Goal: Navigation & Orientation: Find specific page/section

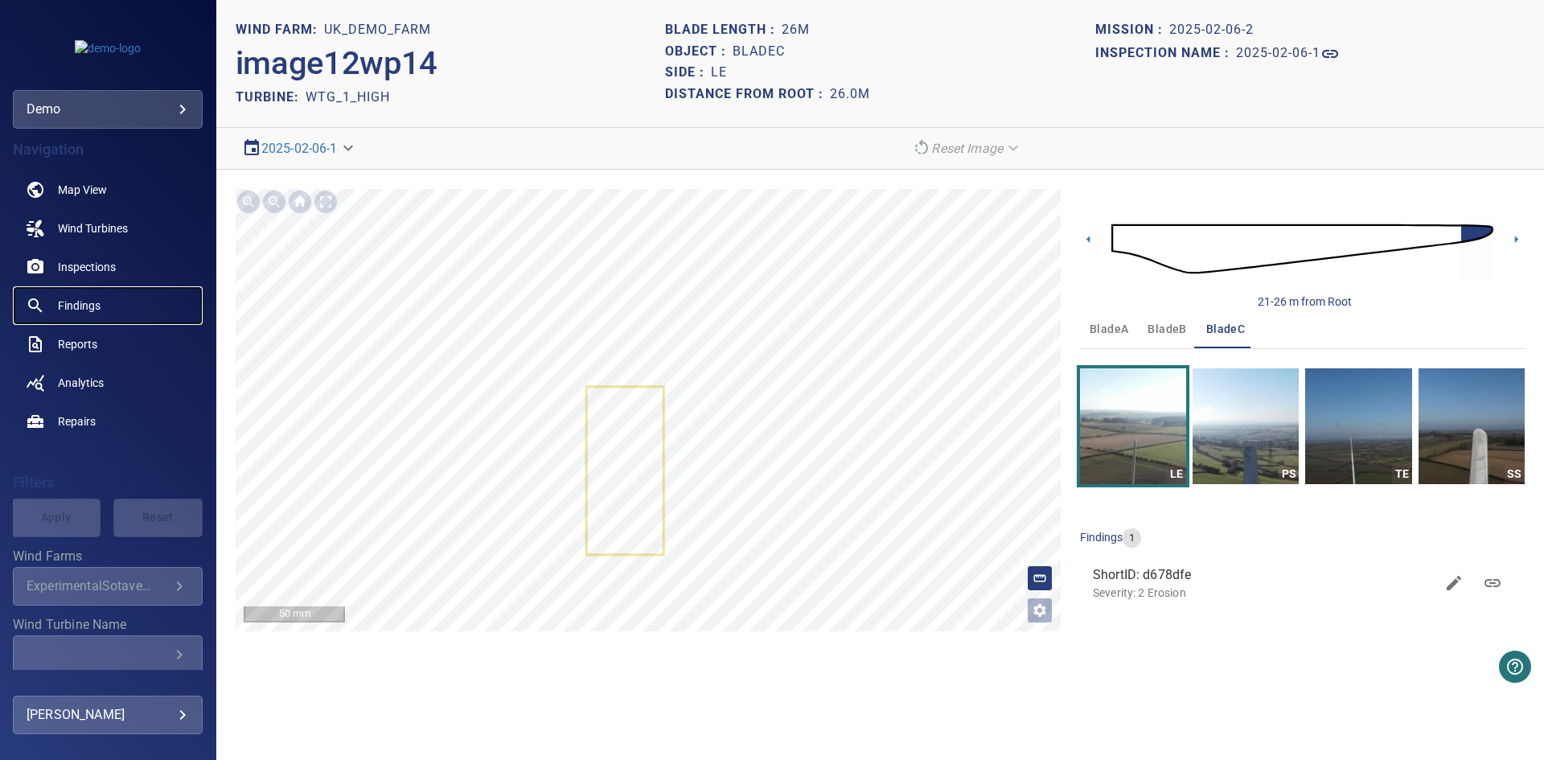
click at [75, 302] on span "Findings" at bounding box center [79, 306] width 43 height 16
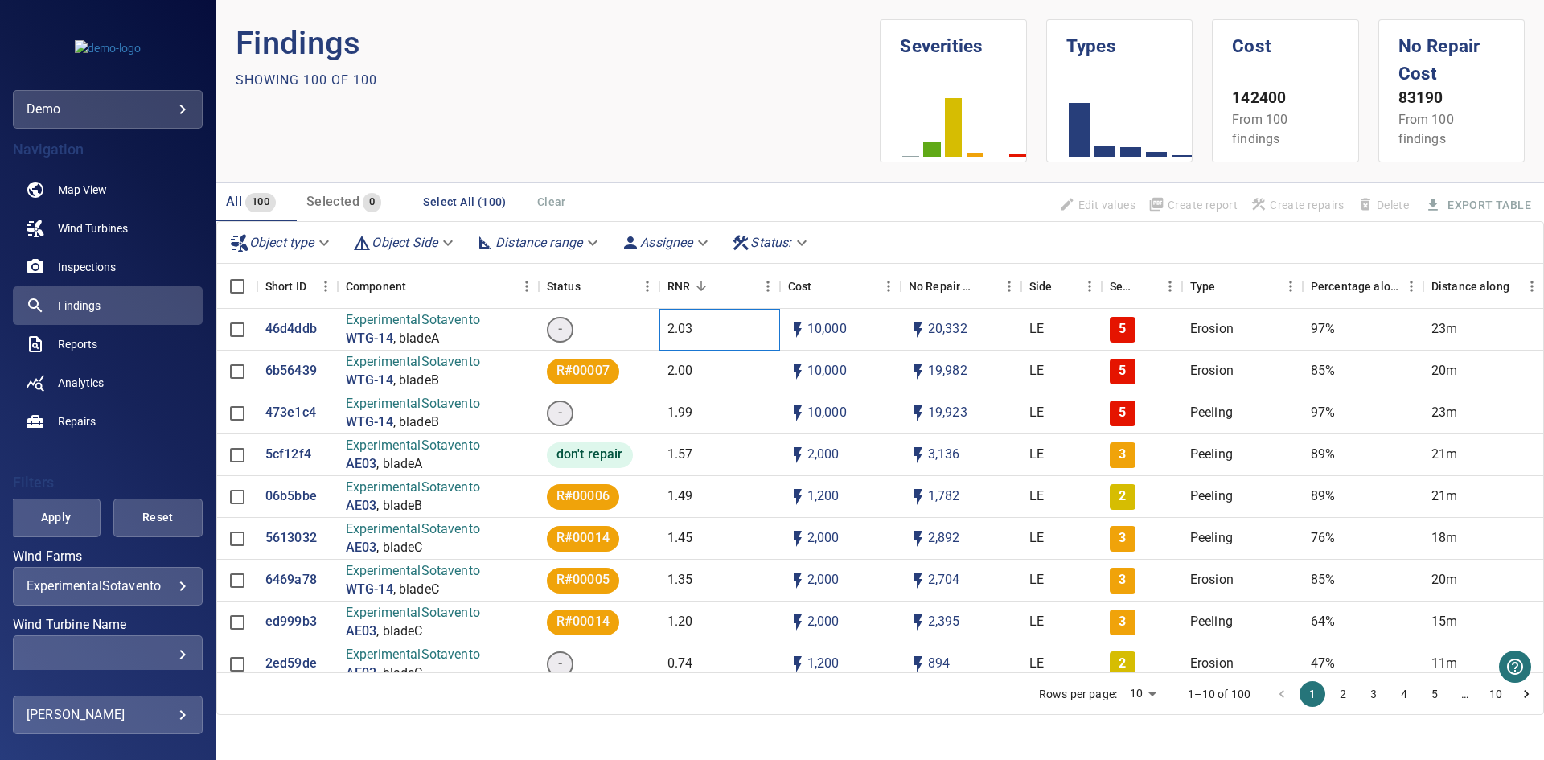
click at [690, 320] on p "2.03" at bounding box center [680, 329] width 26 height 18
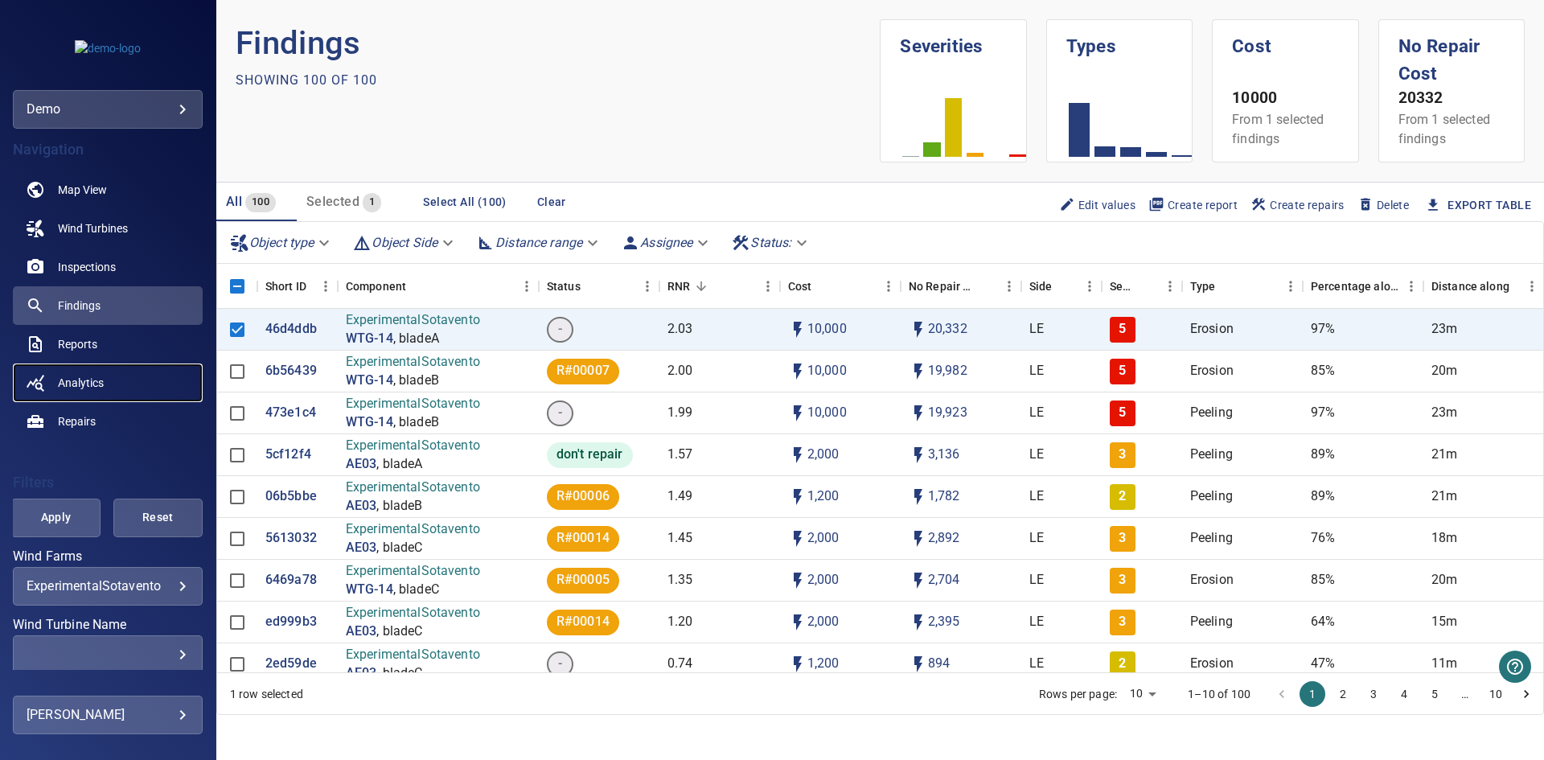
click at [74, 370] on link "Analytics" at bounding box center [108, 382] width 190 height 39
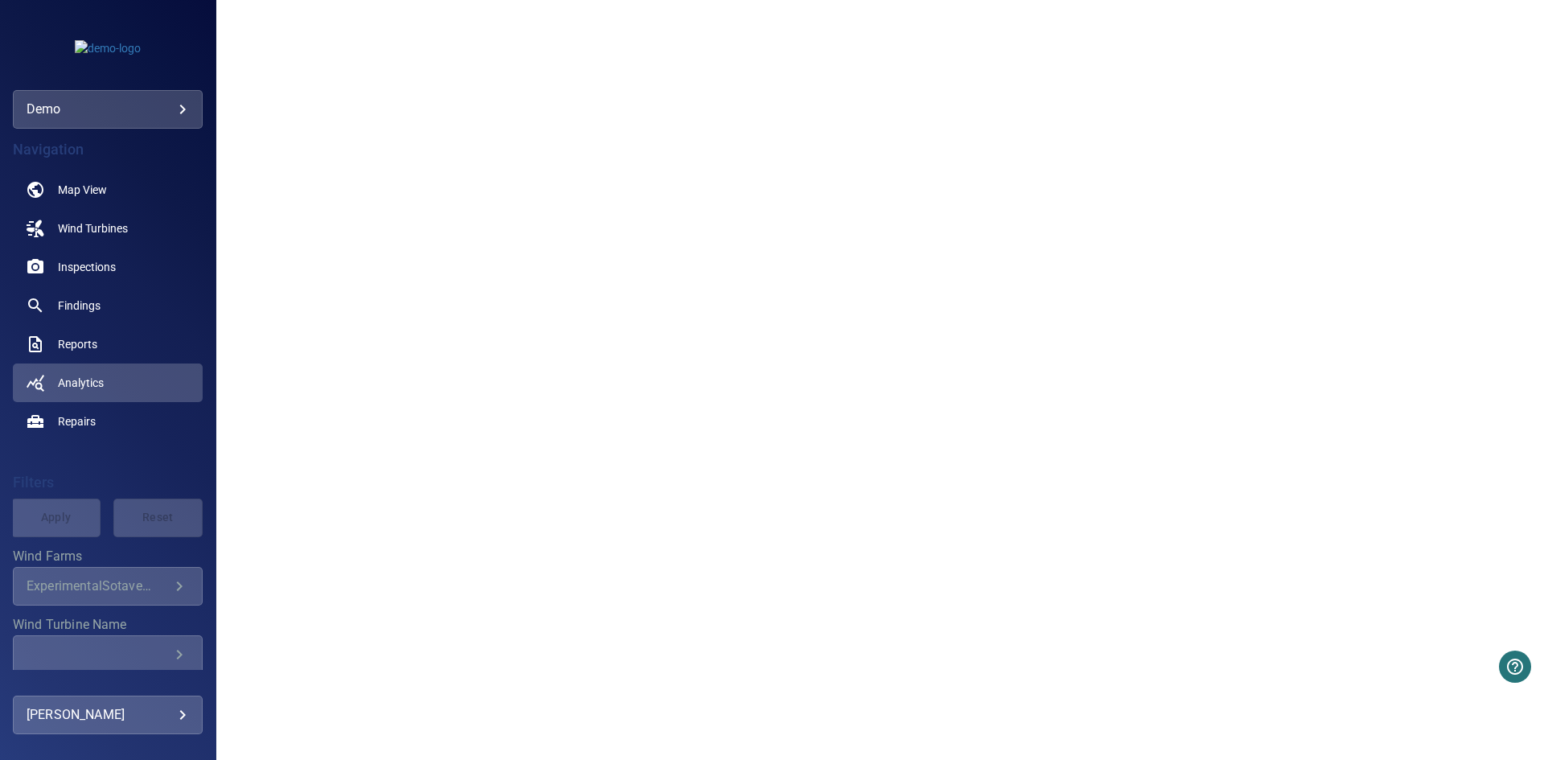
scroll to position [1475, 0]
click at [111, 434] on link "Repairs" at bounding box center [108, 421] width 190 height 39
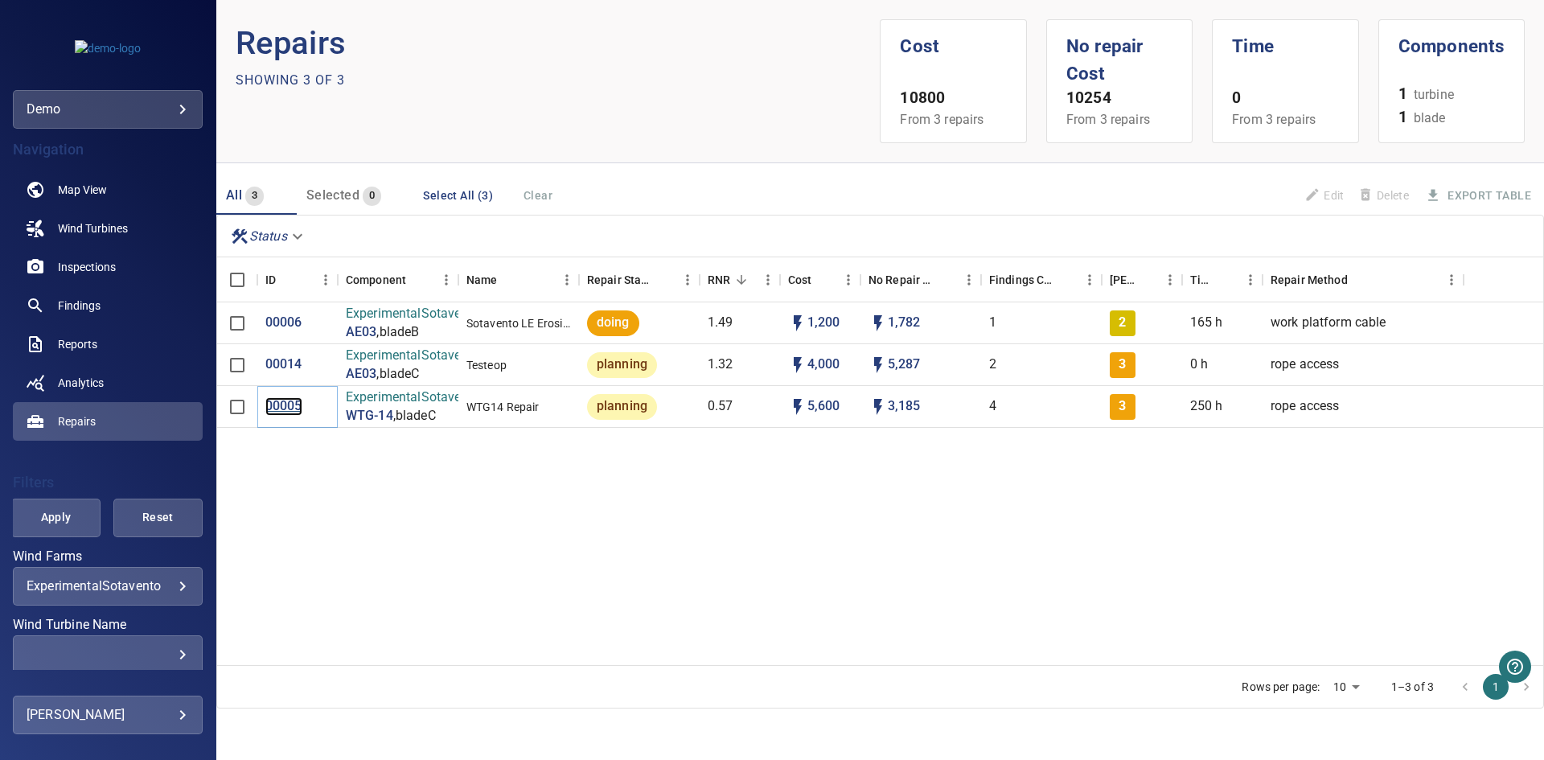
click at [273, 397] on p "00005" at bounding box center [283, 406] width 37 height 18
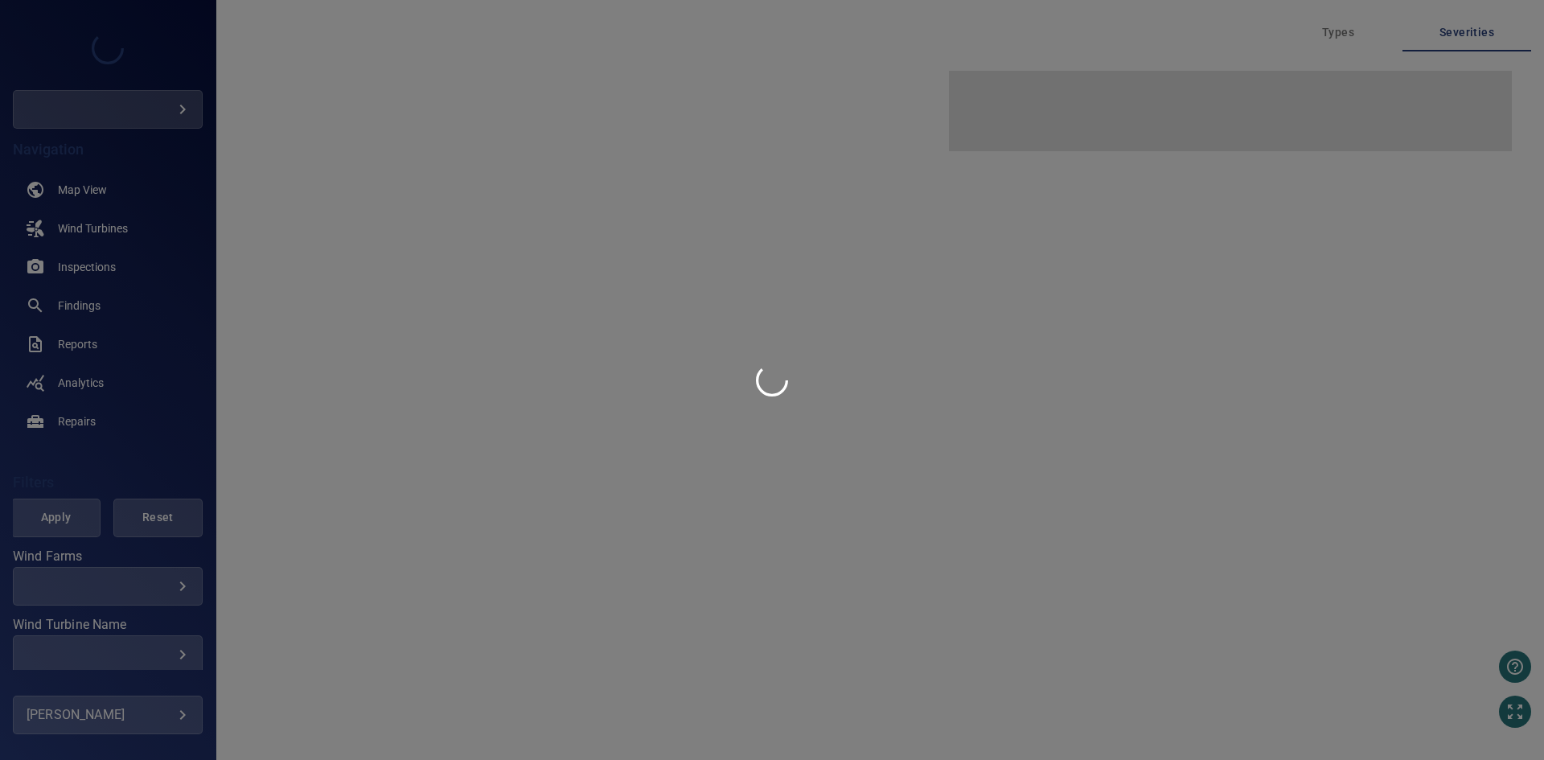
type input "****"
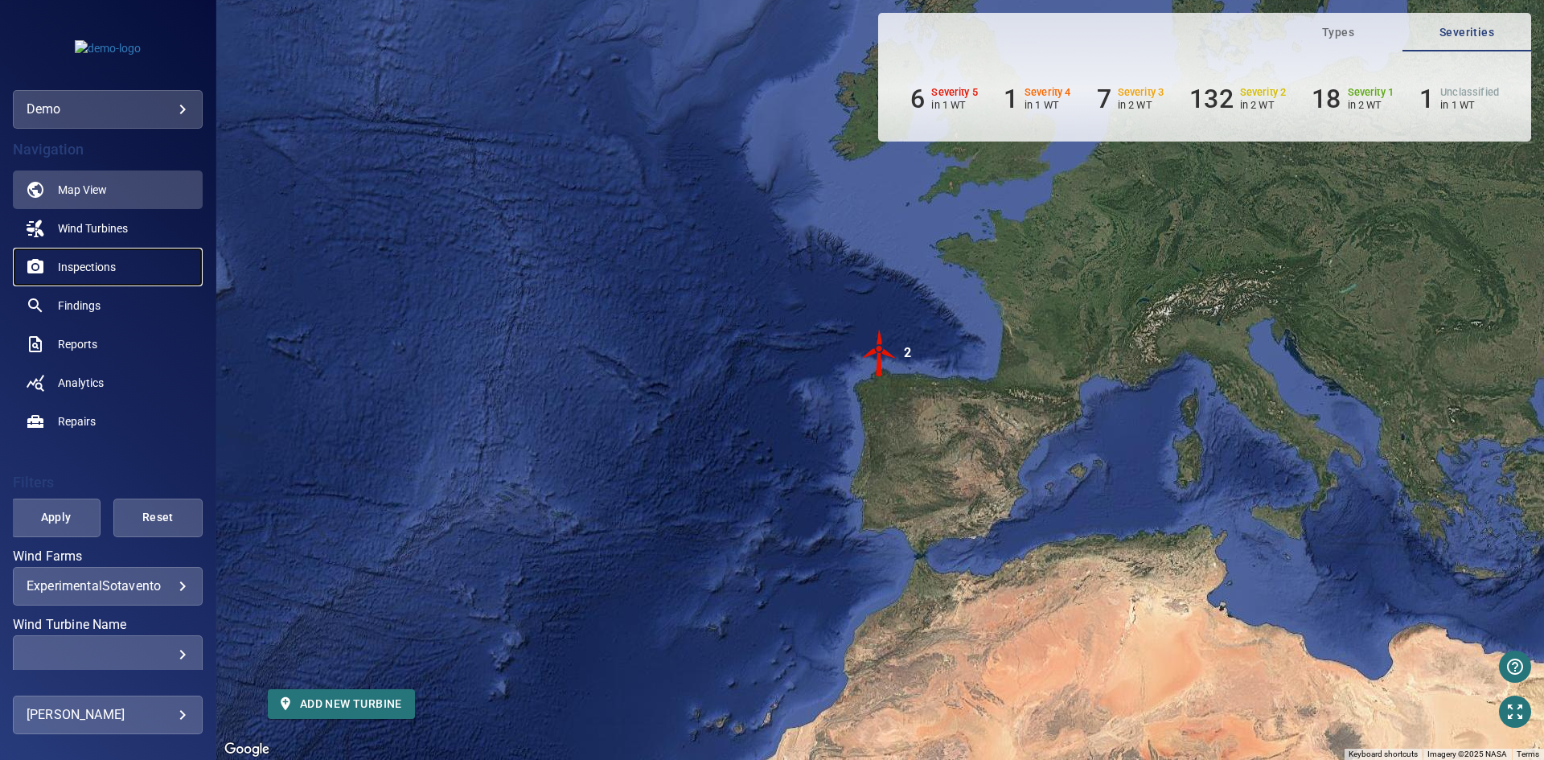
click at [118, 268] on link "Inspections" at bounding box center [108, 267] width 190 height 39
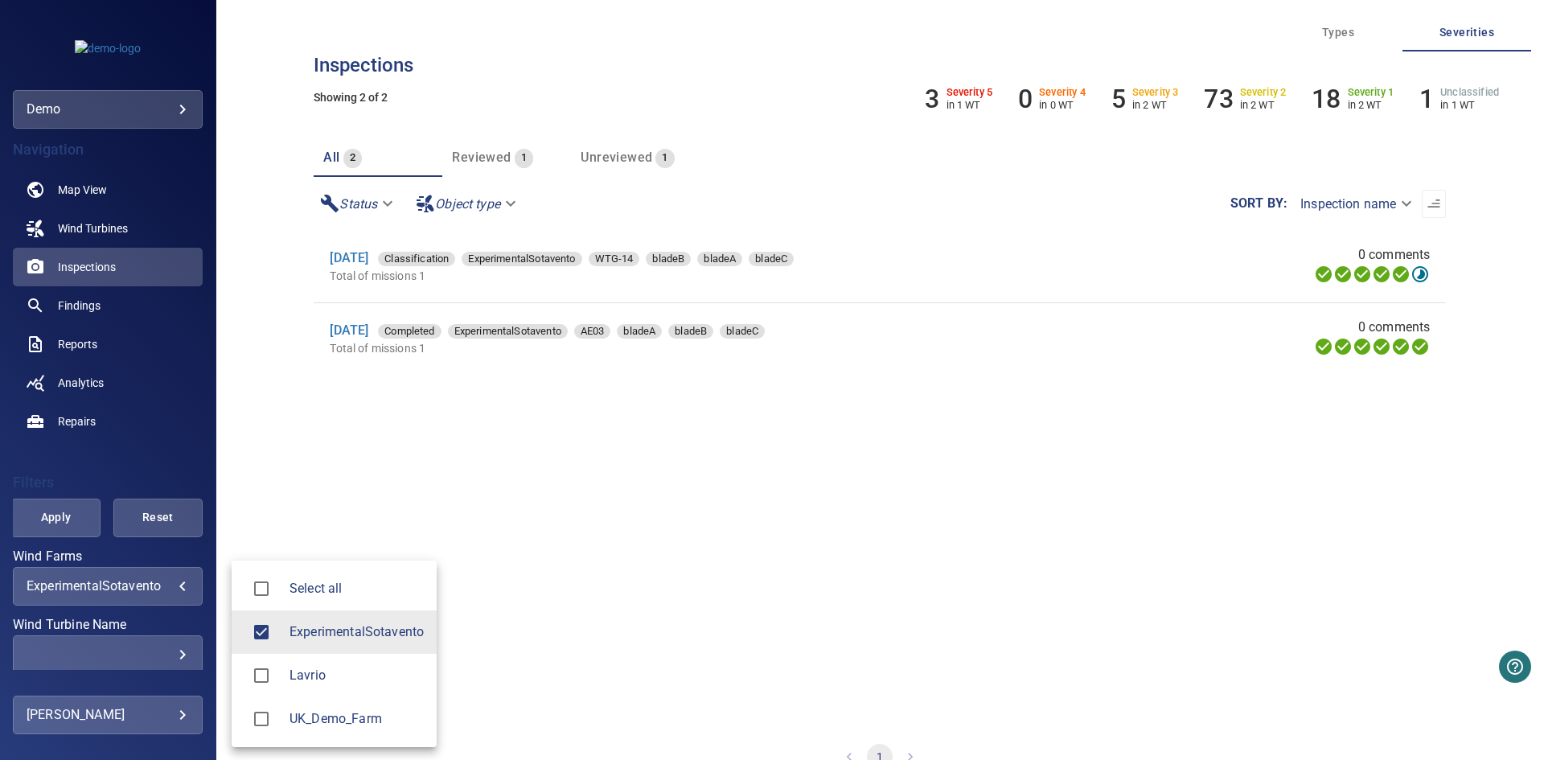
click at [130, 587] on body "**********" at bounding box center [772, 380] width 1544 height 760
click at [303, 705] on li "UK_Demo_Farm" at bounding box center [334, 718] width 205 height 43
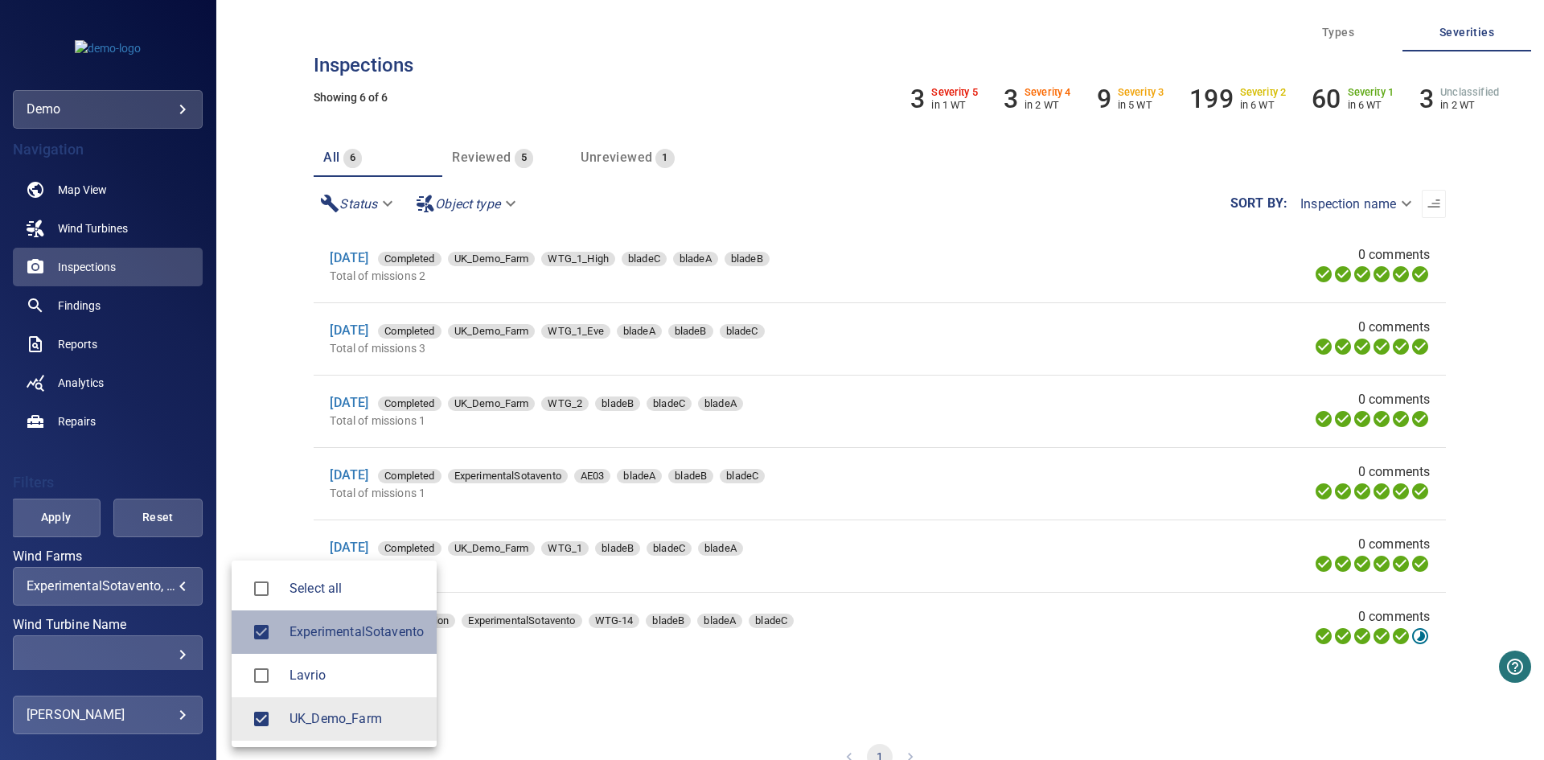
click at [283, 644] on div at bounding box center [266, 632] width 45 height 34
type input "**********"
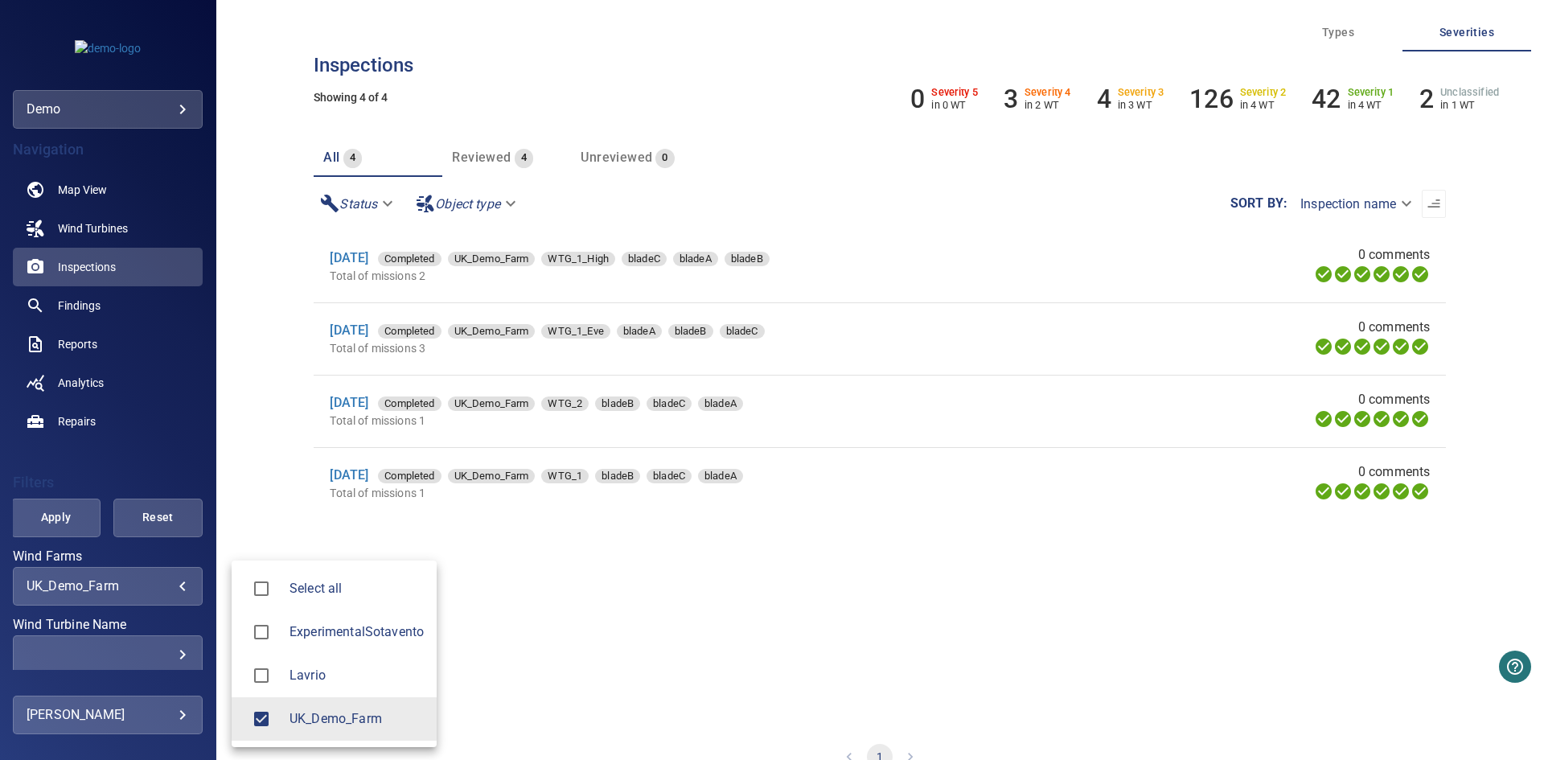
click at [52, 520] on div at bounding box center [772, 380] width 1544 height 760
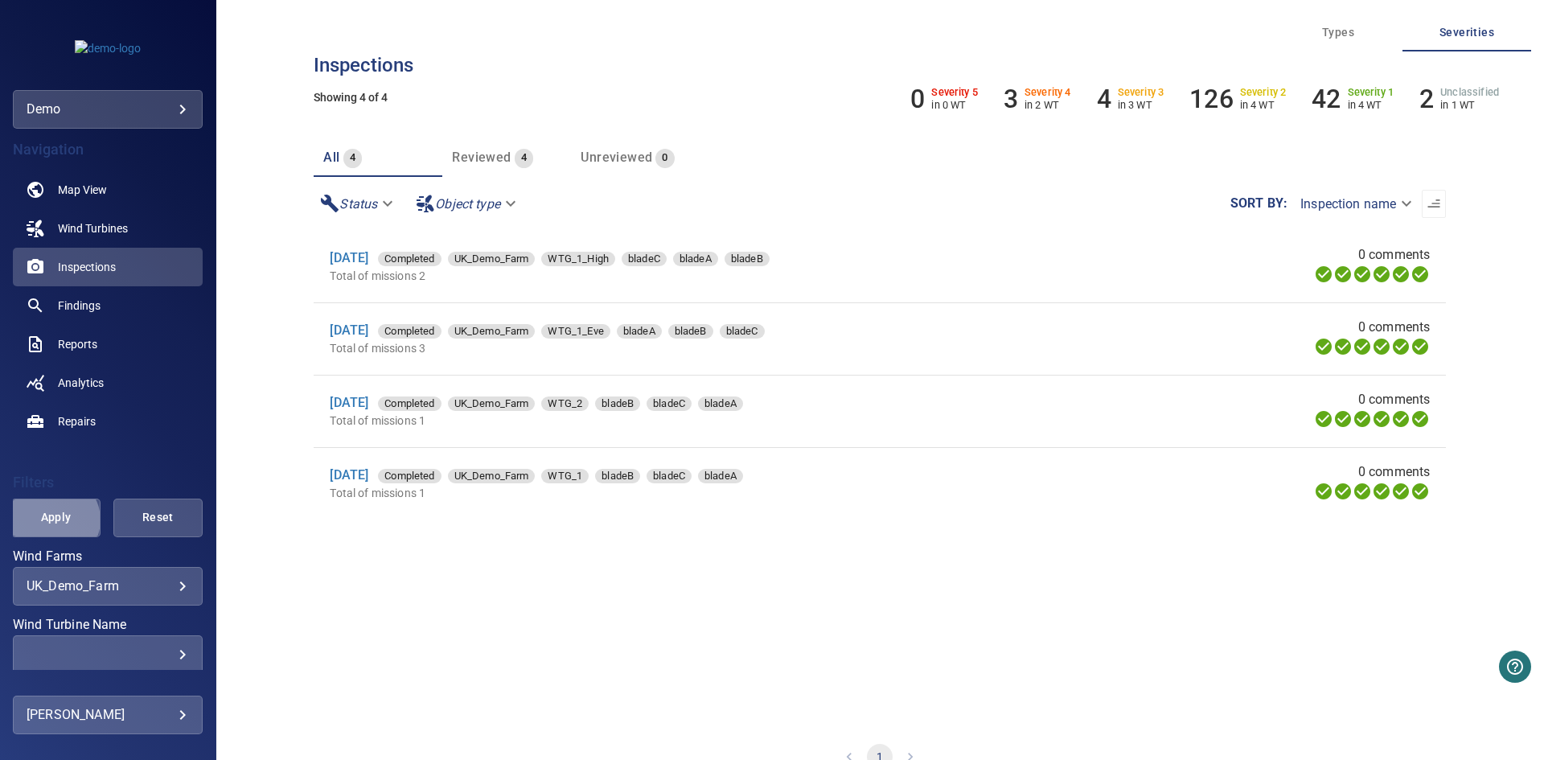
click at [52, 520] on span "Apply" at bounding box center [55, 517] width 49 height 20
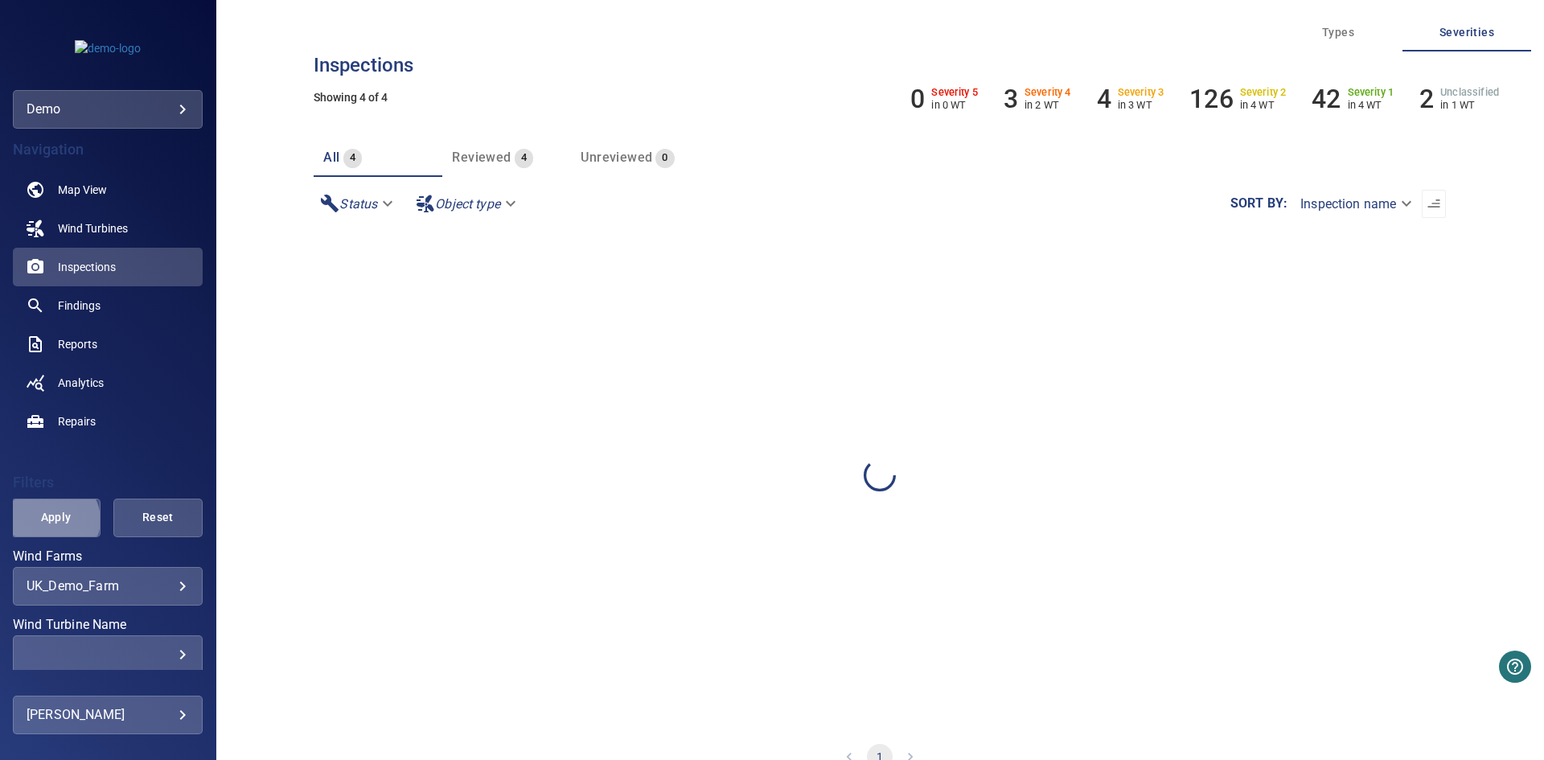
click at [52, 520] on span "Apply" at bounding box center [55, 517] width 49 height 20
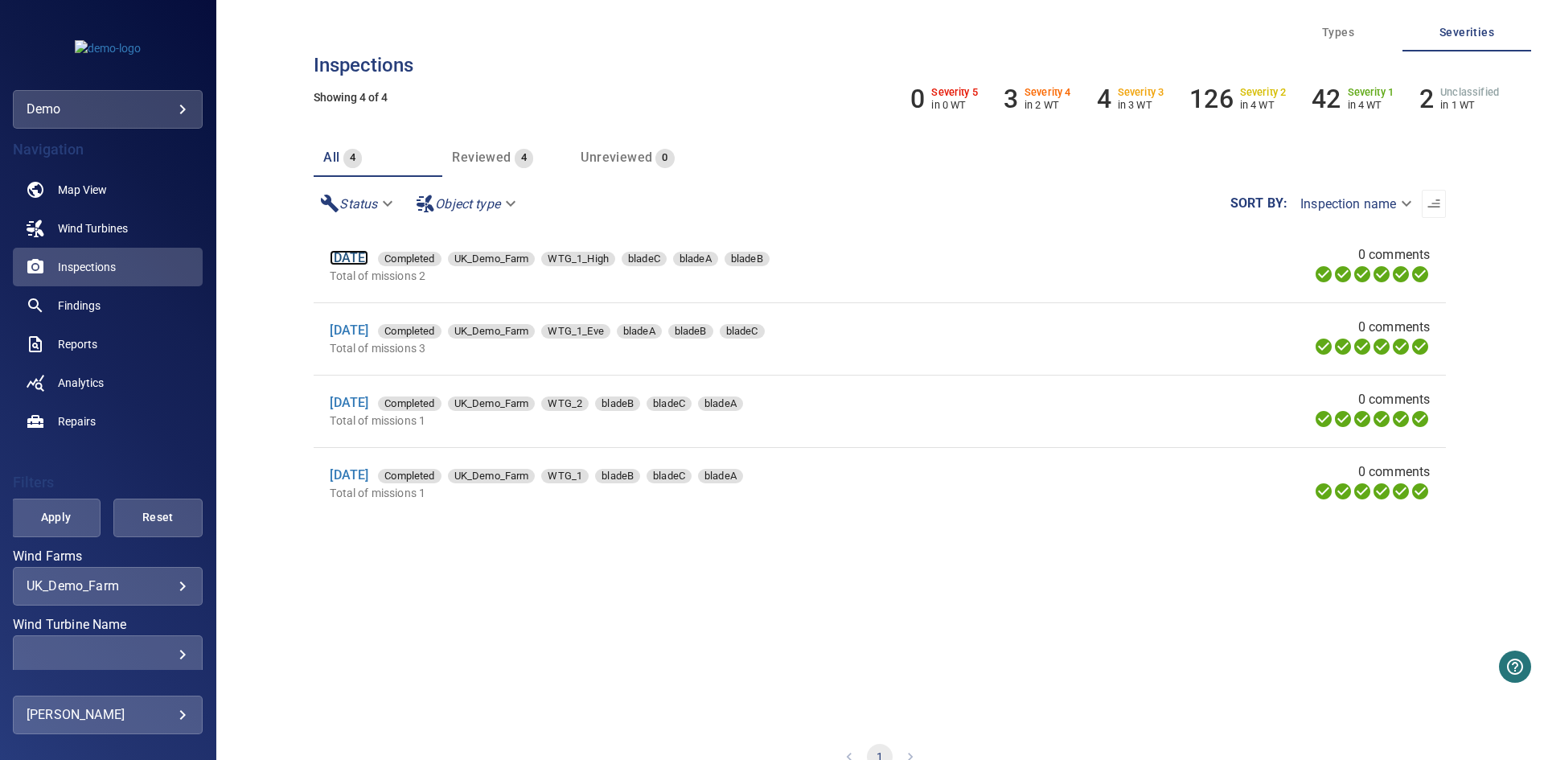
click at [368, 260] on link "6 Feb 2025" at bounding box center [349, 257] width 39 height 15
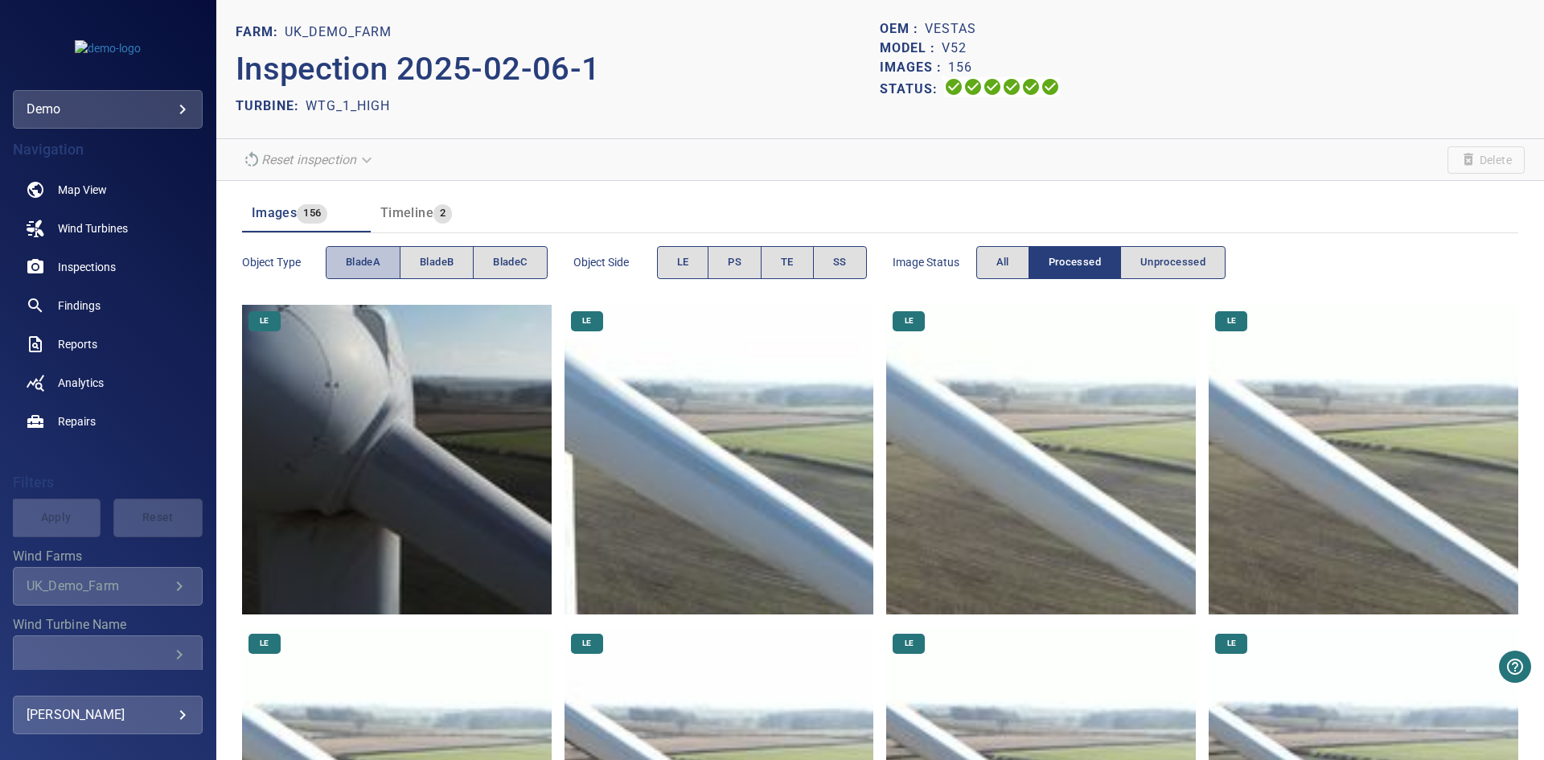
click at [372, 264] on span "bladeA" at bounding box center [363, 262] width 35 height 18
click at [678, 254] on button "LE" at bounding box center [683, 262] width 52 height 33
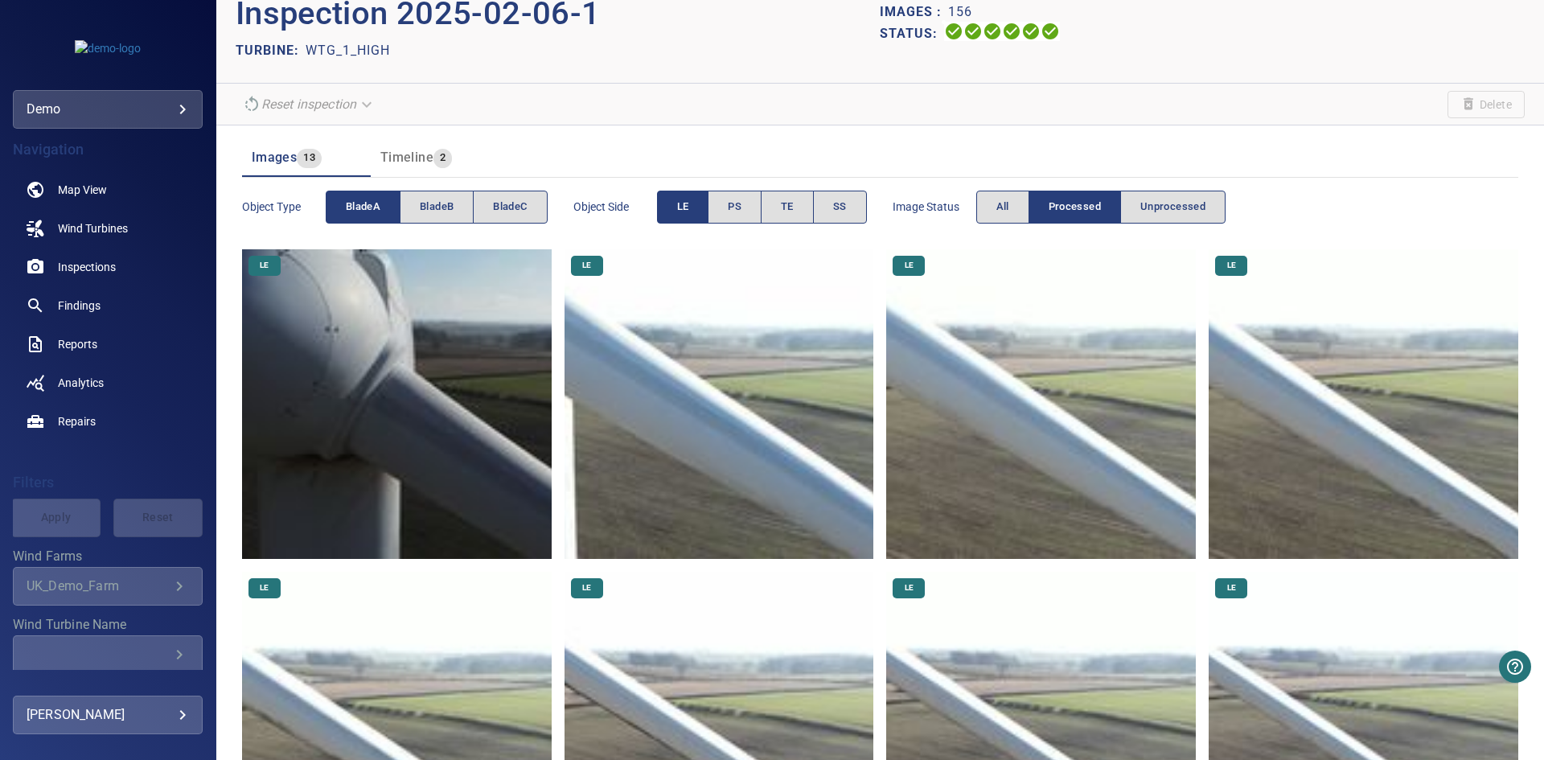
scroll to position [80, 0]
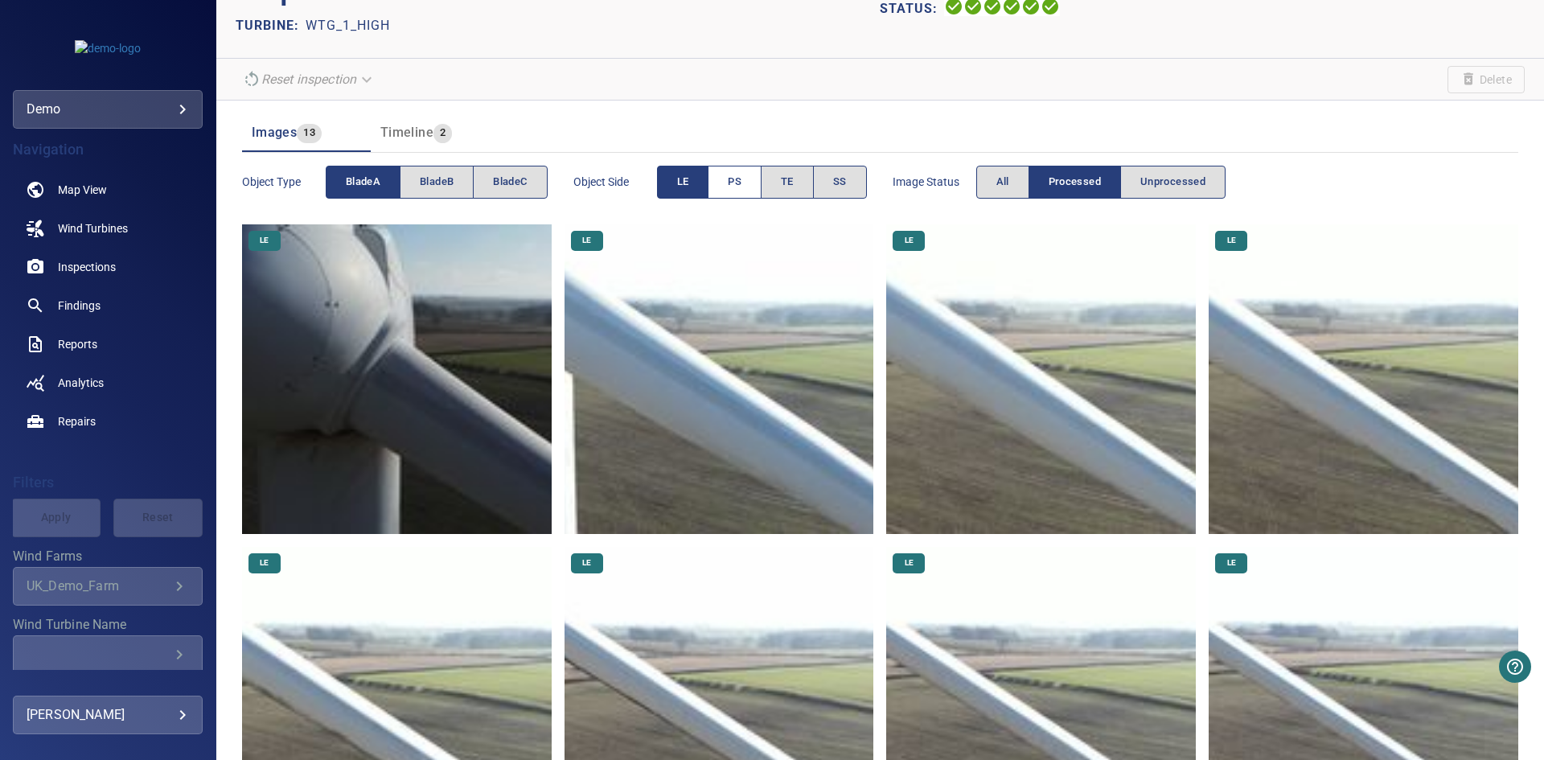
click at [754, 182] on button "PS" at bounding box center [735, 182] width 54 height 33
click at [695, 182] on button "LE" at bounding box center [683, 182] width 52 height 33
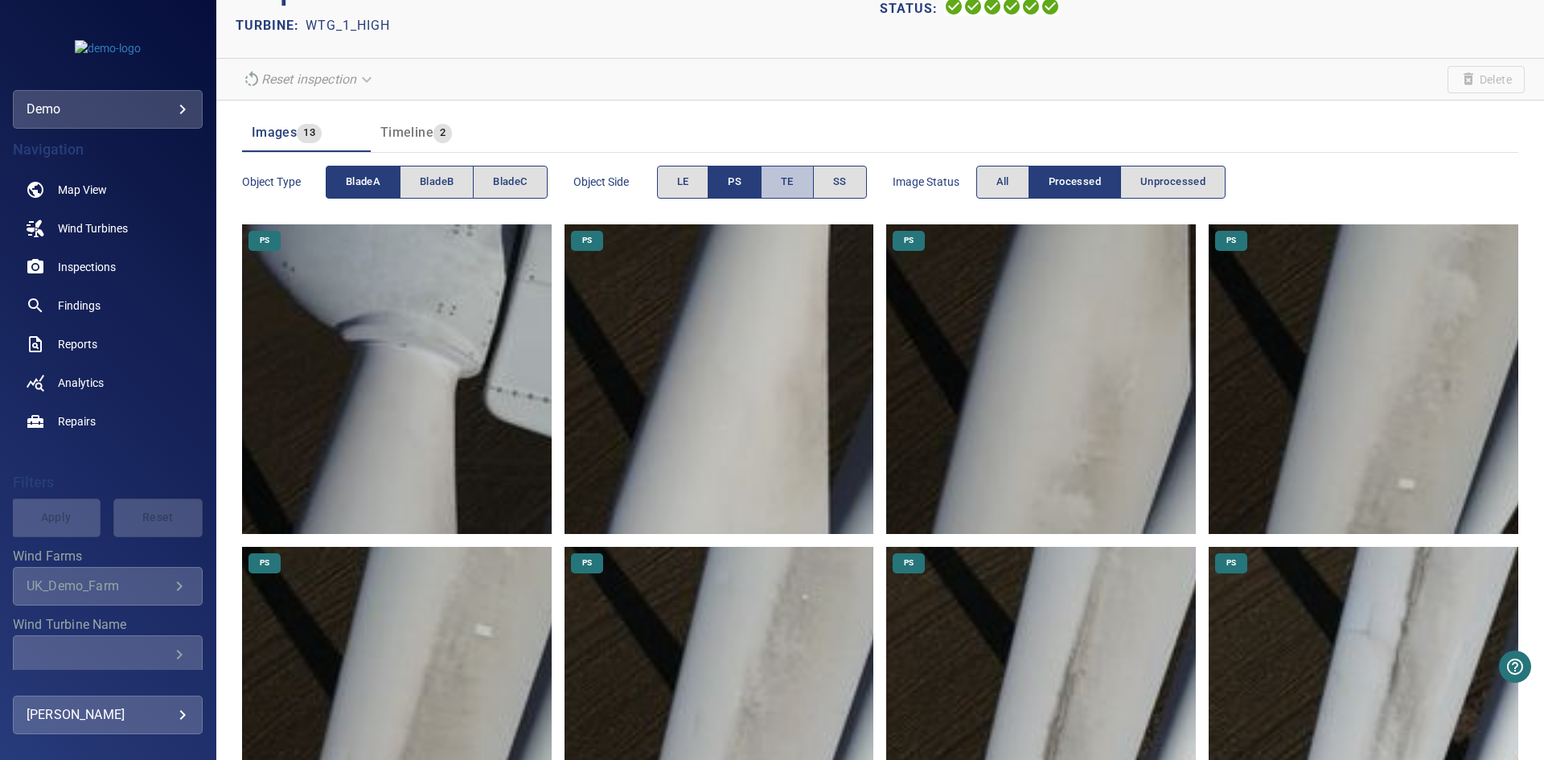
click at [772, 180] on button "TE" at bounding box center [787, 182] width 53 height 33
click at [741, 178] on span "PS" at bounding box center [735, 182] width 14 height 18
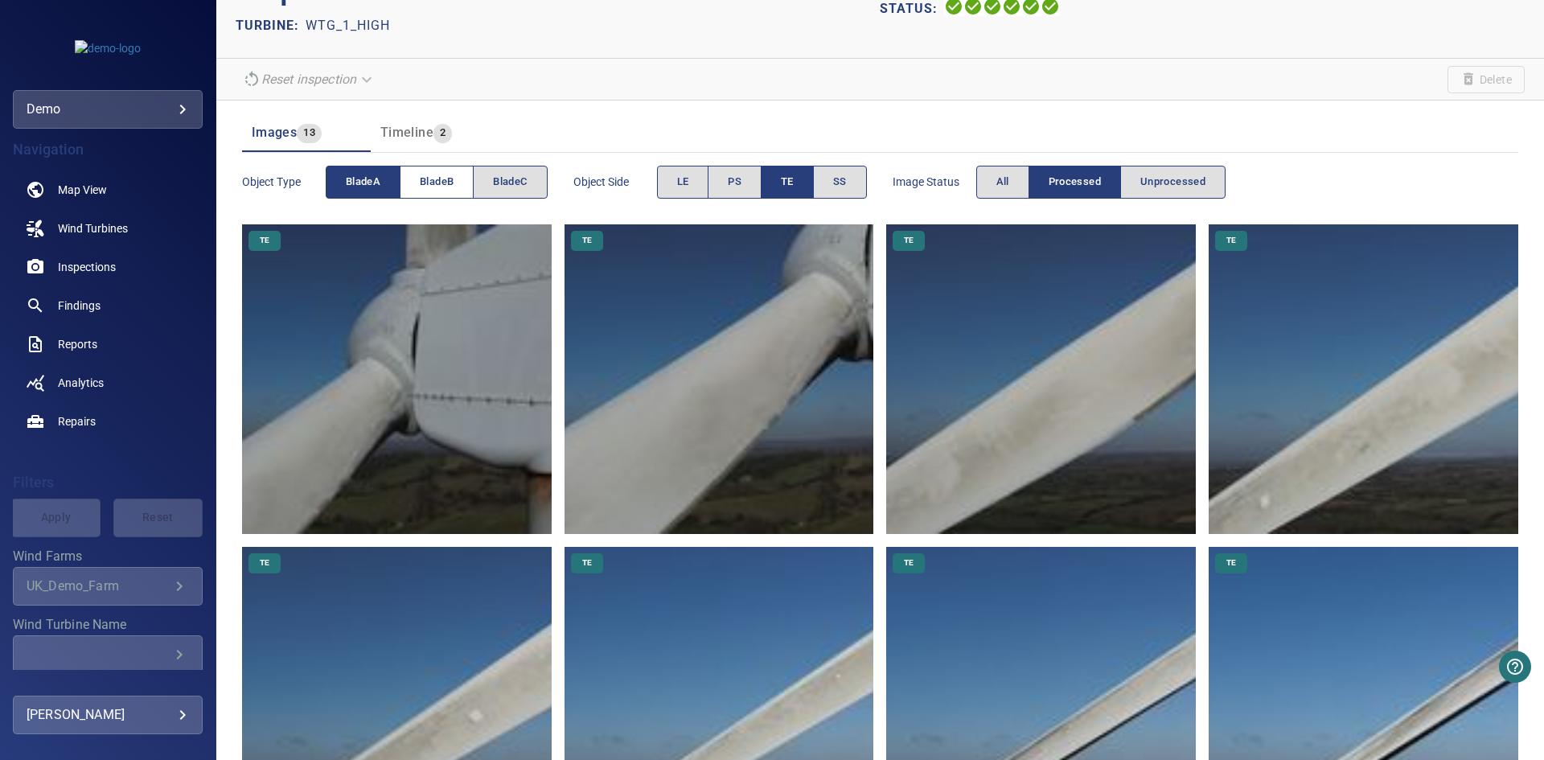
click at [413, 173] on button "bladeB" at bounding box center [437, 182] width 74 height 33
click at [383, 174] on button "bladeA" at bounding box center [363, 182] width 75 height 33
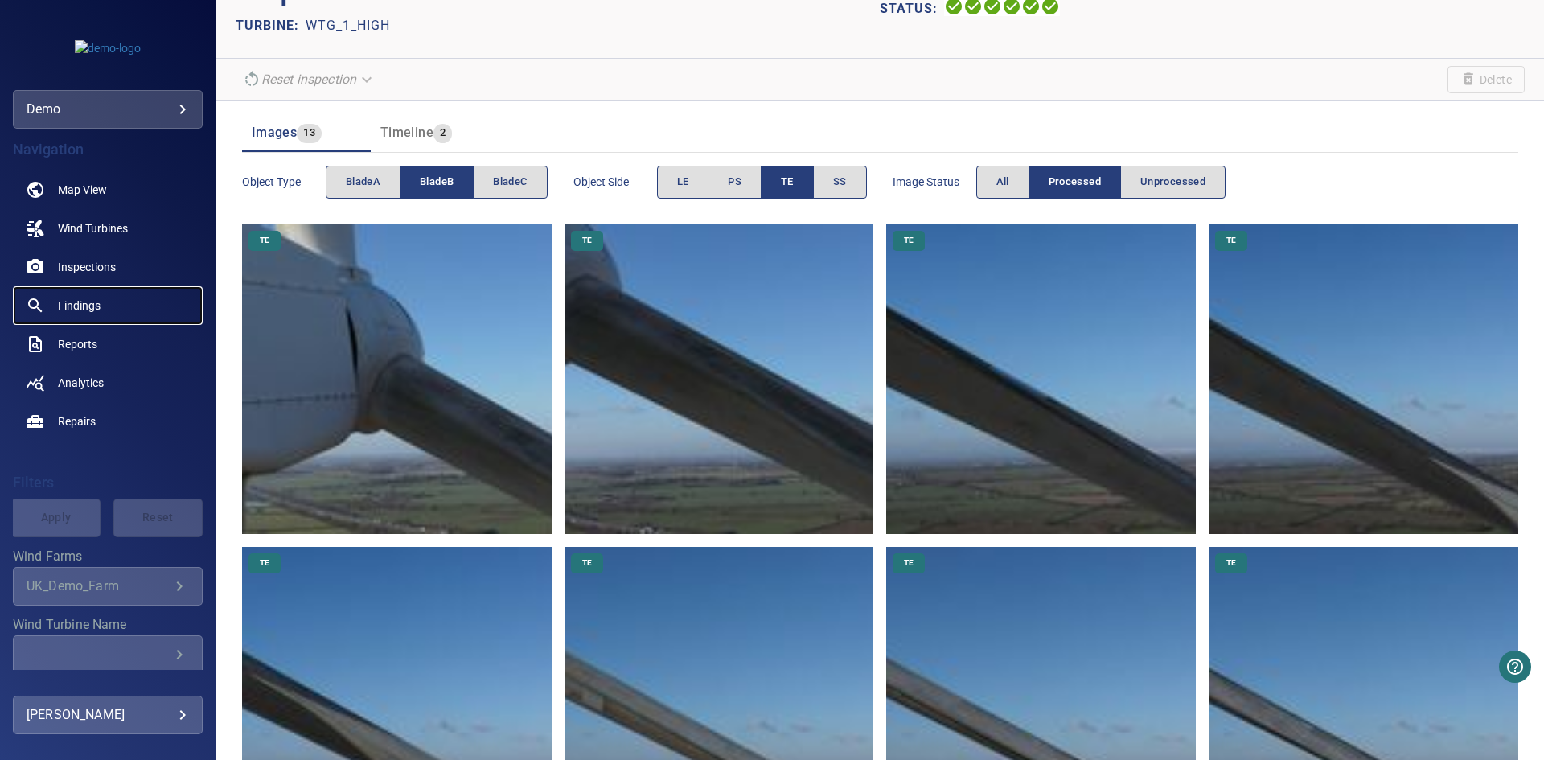
click at [88, 298] on span "Findings" at bounding box center [79, 306] width 43 height 16
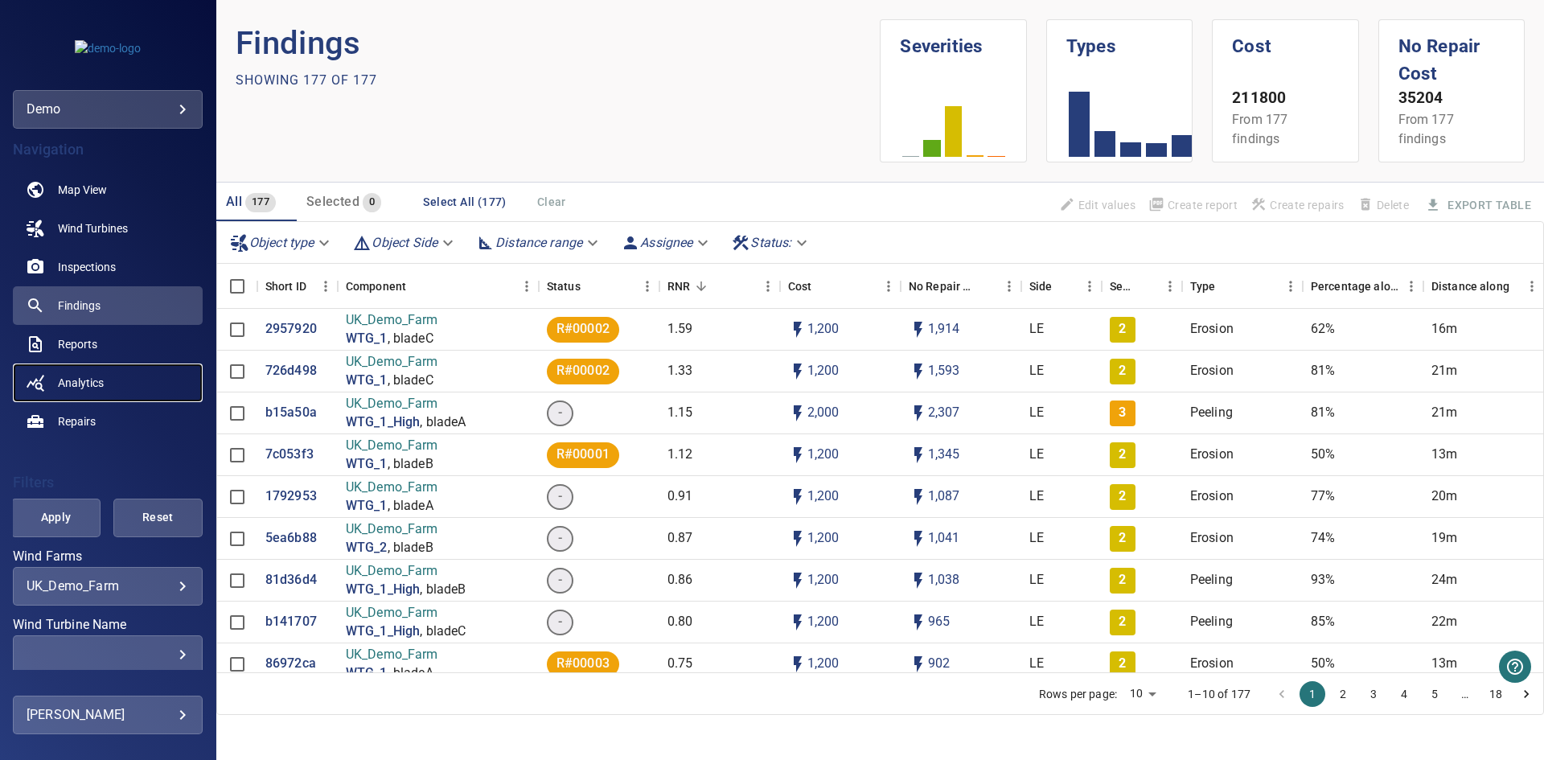
click at [158, 381] on link "Analytics" at bounding box center [108, 382] width 190 height 39
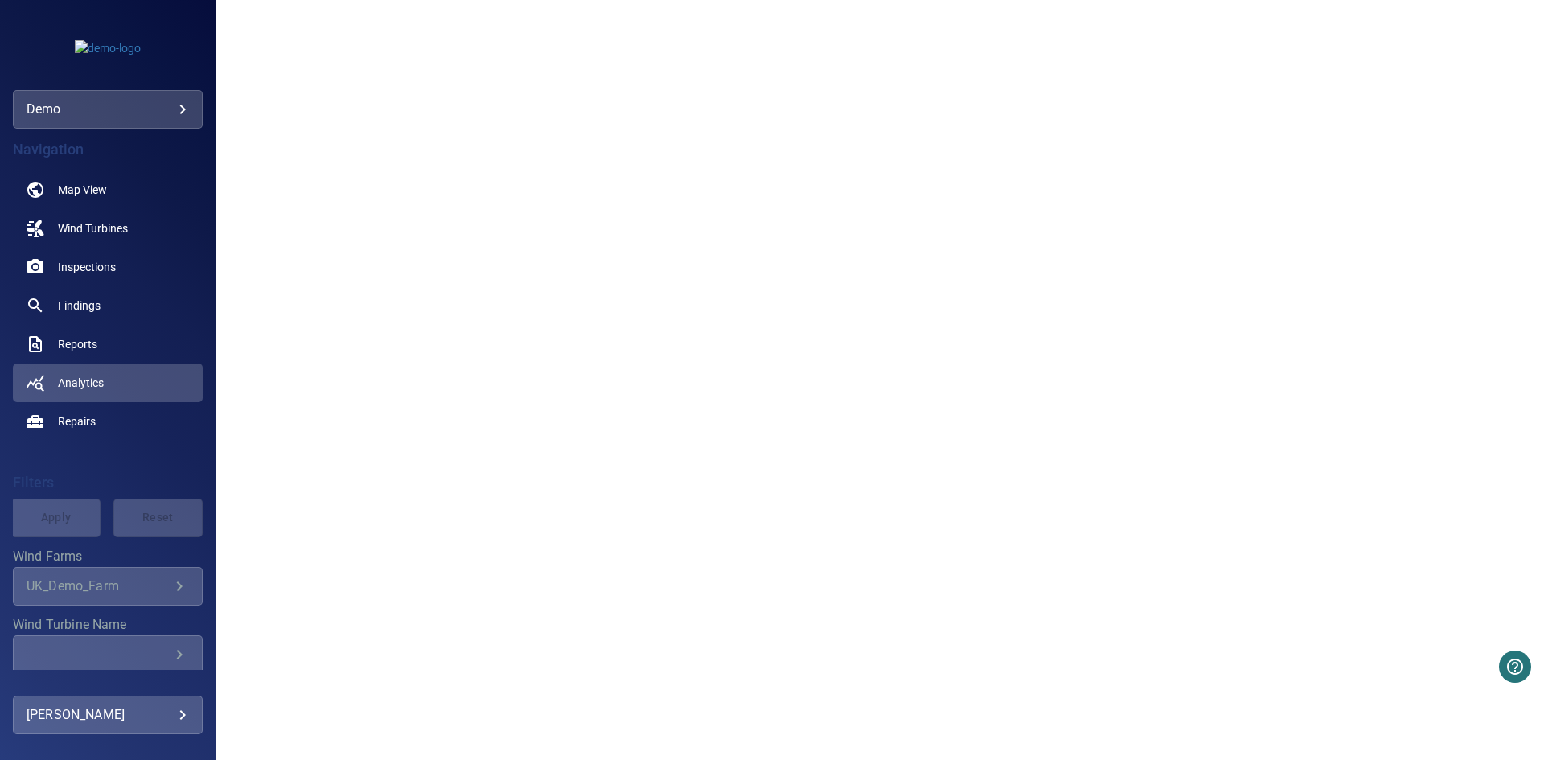
scroll to position [1206, 0]
click at [69, 298] on span "Findings" at bounding box center [79, 306] width 43 height 16
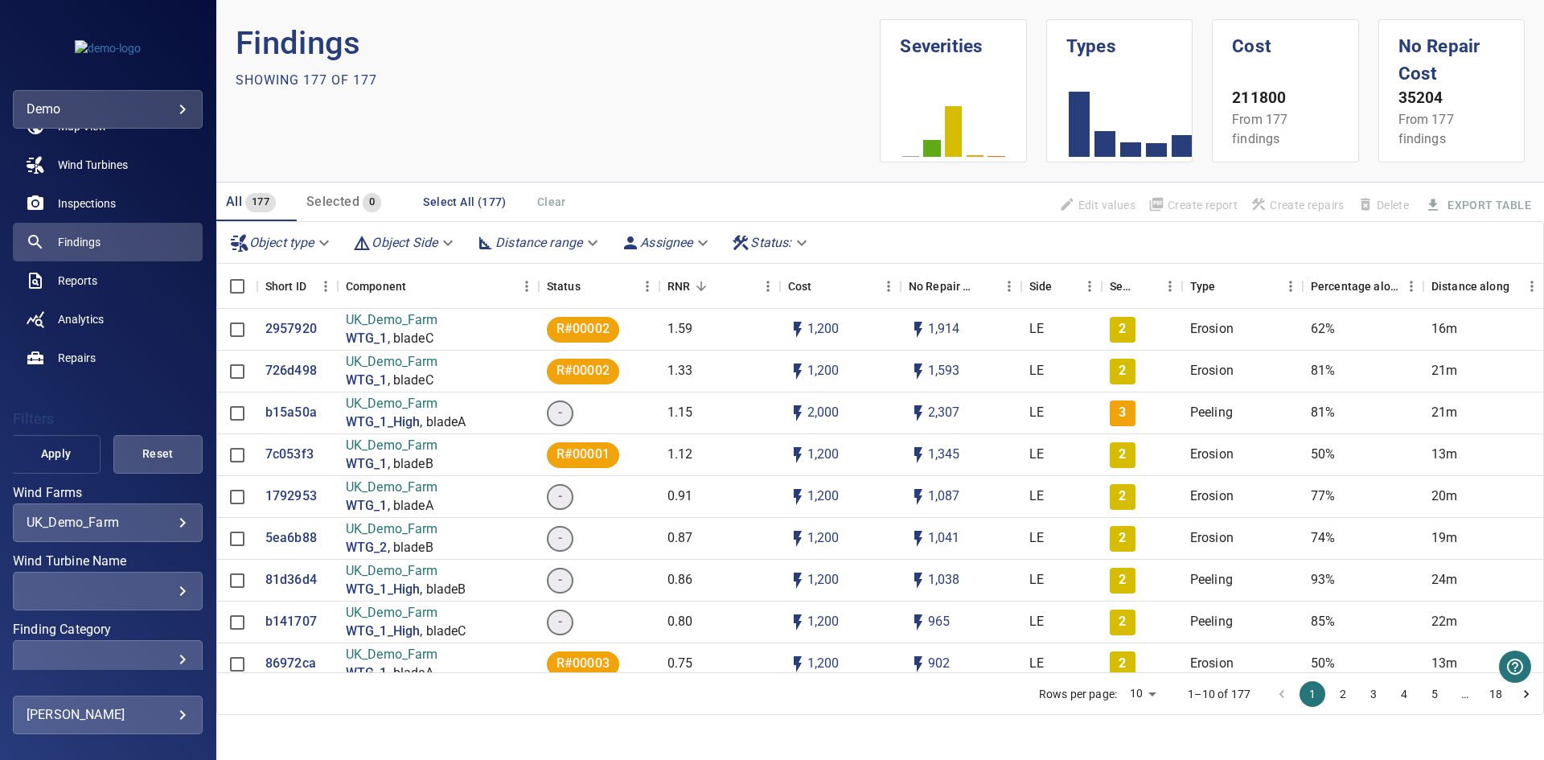
scroll to position [207, 0]
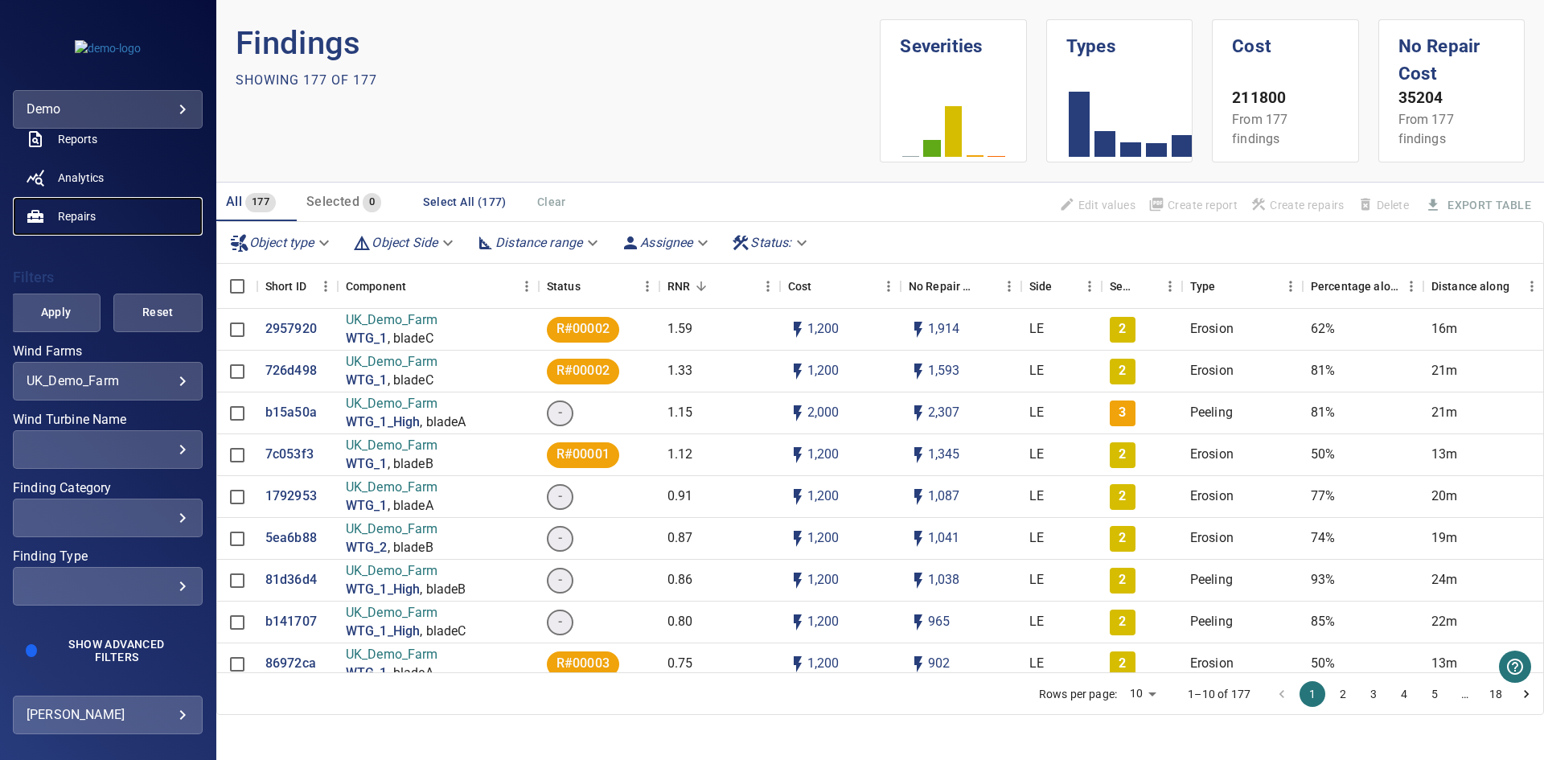
click at [109, 220] on link "Repairs" at bounding box center [108, 216] width 190 height 39
